Goal: Use online tool/utility: Use online tool/utility

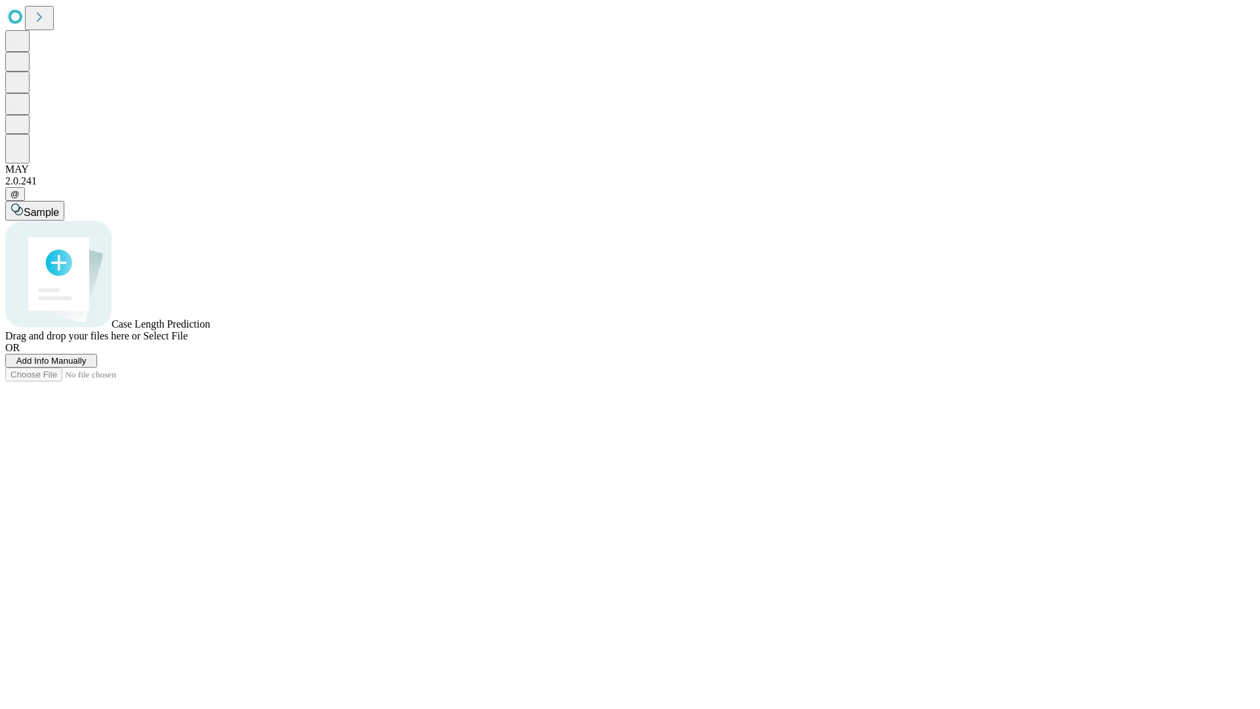
click at [188, 341] on span "Select File" at bounding box center [165, 335] width 45 height 11
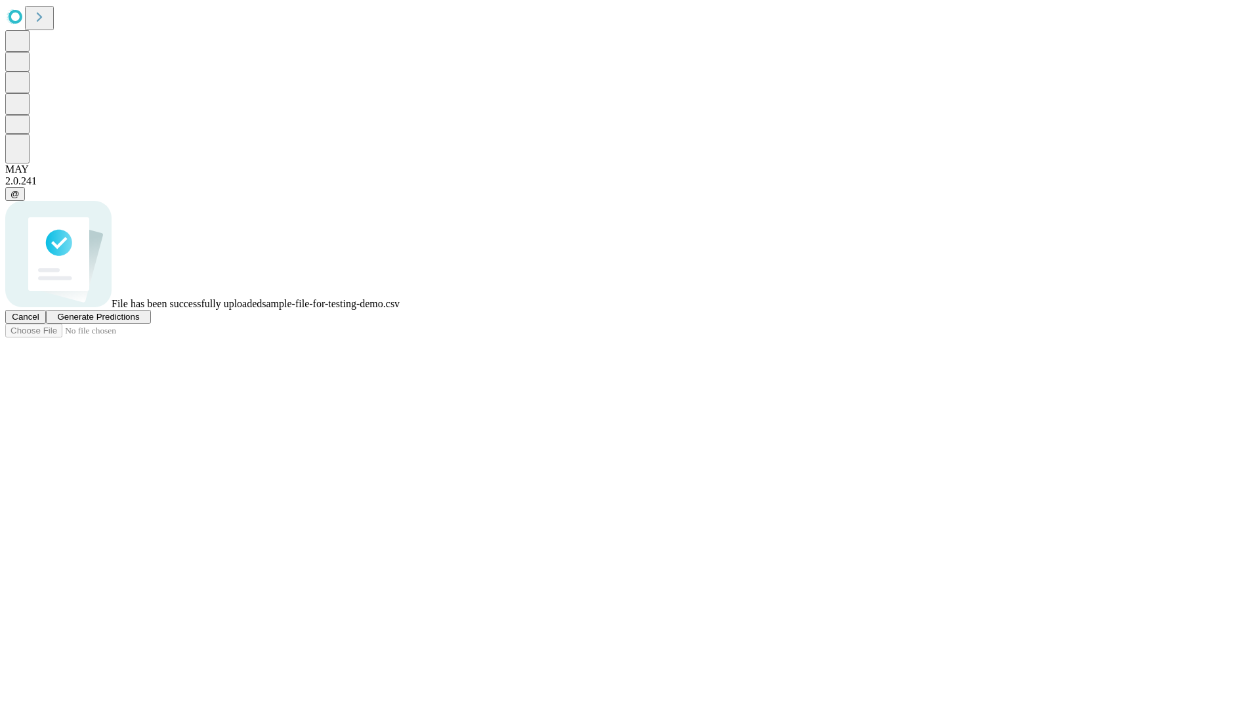
click at [139, 322] on span "Generate Predictions" at bounding box center [98, 317] width 82 height 10
